Goal: Obtain resource: Download file/media

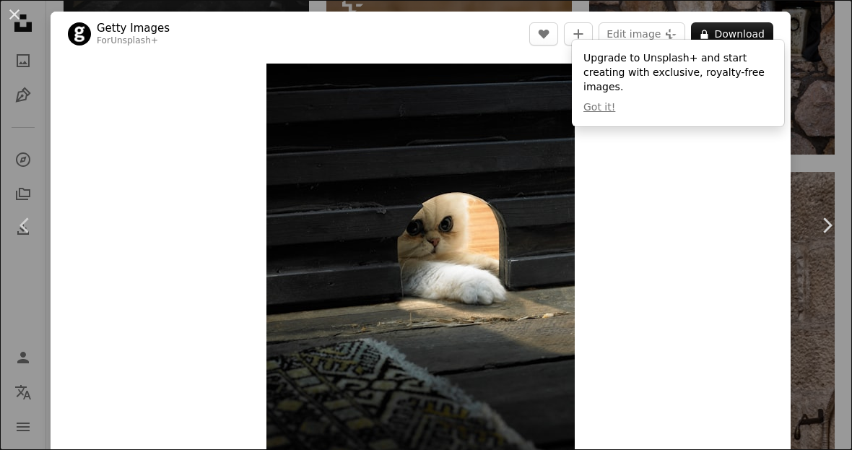
scroll to position [119, 0]
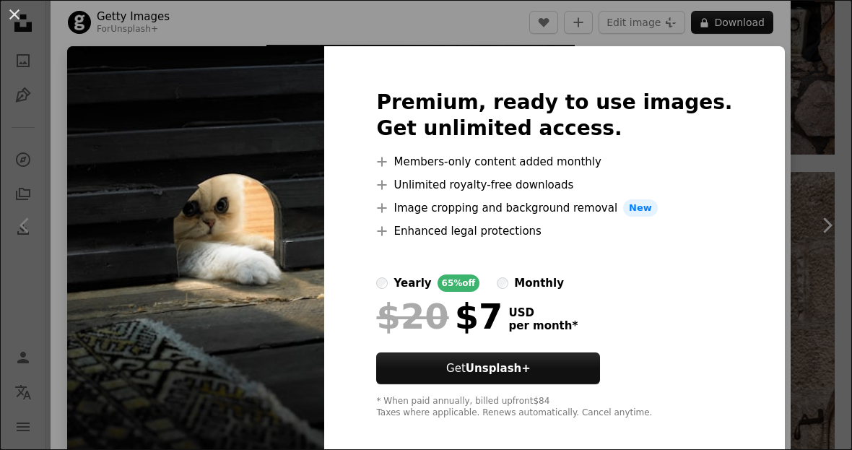
click at [776, 214] on div "An X shape Premium, ready to use images. Get unlimited access. A plus sign Memb…" at bounding box center [426, 225] width 852 height 450
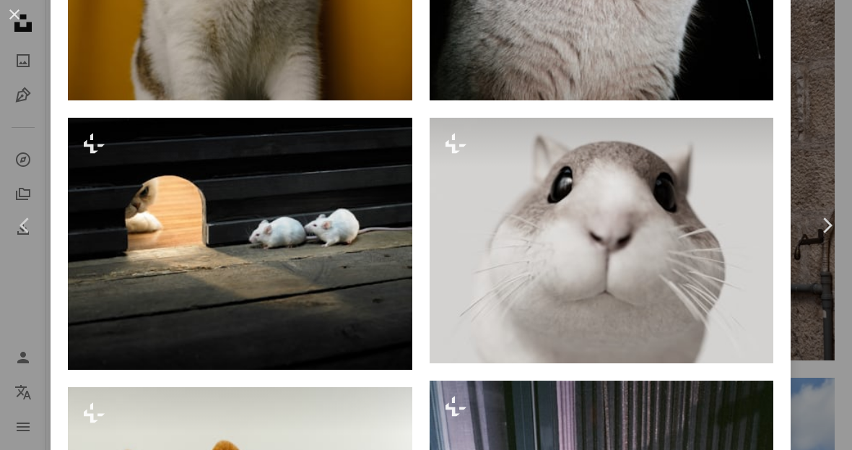
scroll to position [1191, 0]
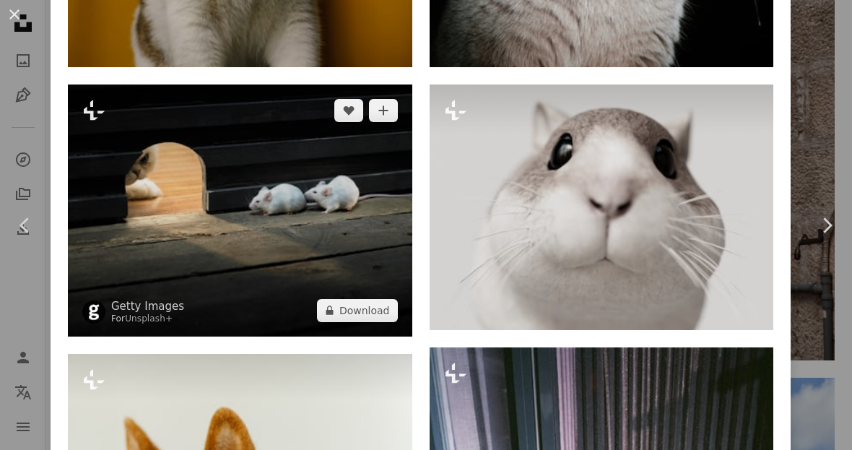
click at [202, 176] on img at bounding box center [240, 210] width 344 height 252
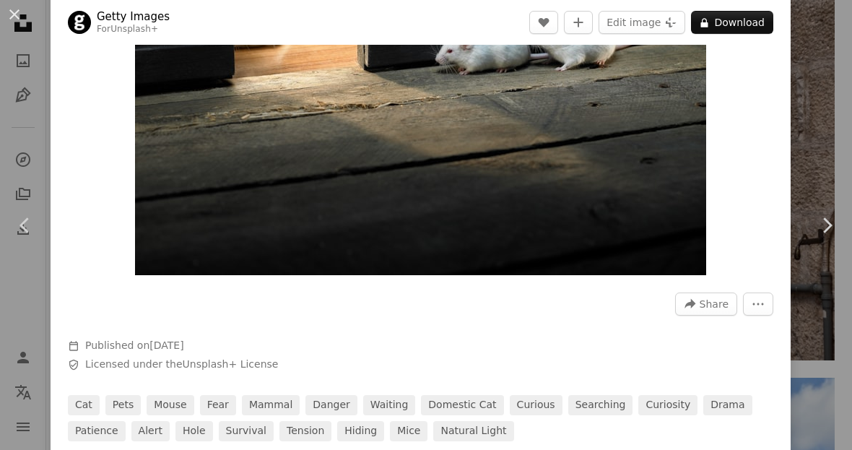
scroll to position [207, 0]
click at [791, 125] on div "Zoom in" at bounding box center [421, 65] width 740 height 433
click at [791, 124] on div "Zoom in" at bounding box center [421, 65] width 740 height 433
